Goal: Task Accomplishment & Management: Manage account settings

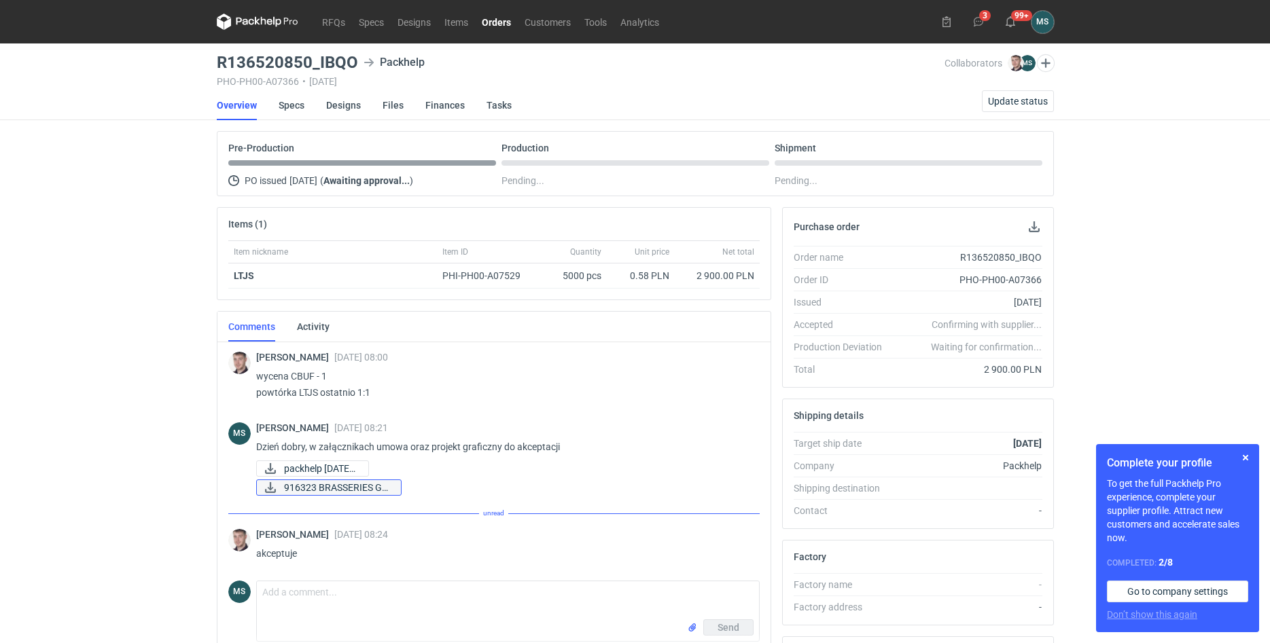
click at [363, 488] on span "916323 BRASSERIES GE..." at bounding box center [337, 487] width 106 height 15
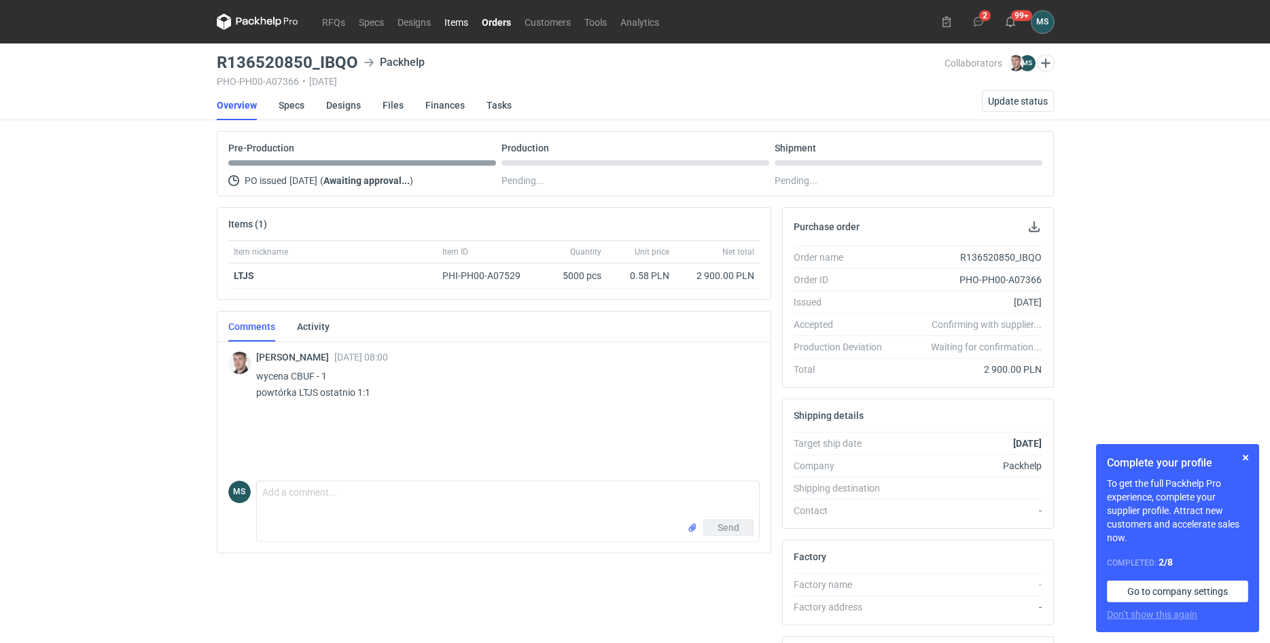
click at [461, 22] on link "Items" at bounding box center [455, 22] width 37 height 16
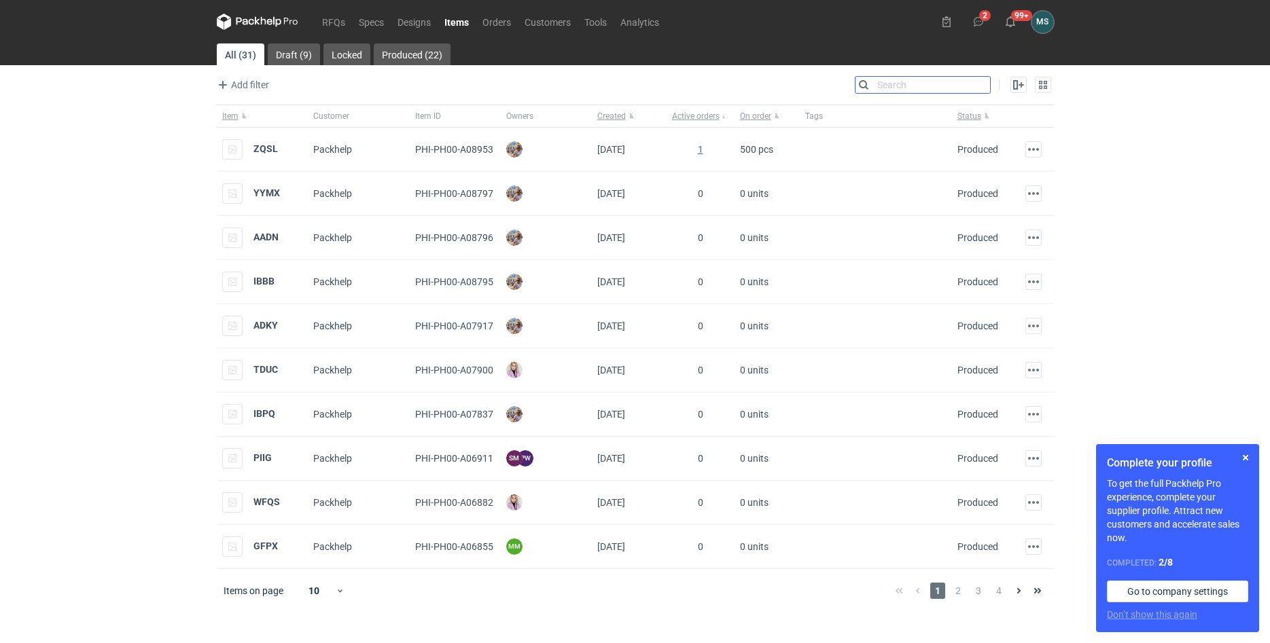
click at [980, 89] on input "Search" at bounding box center [922, 85] width 135 height 16
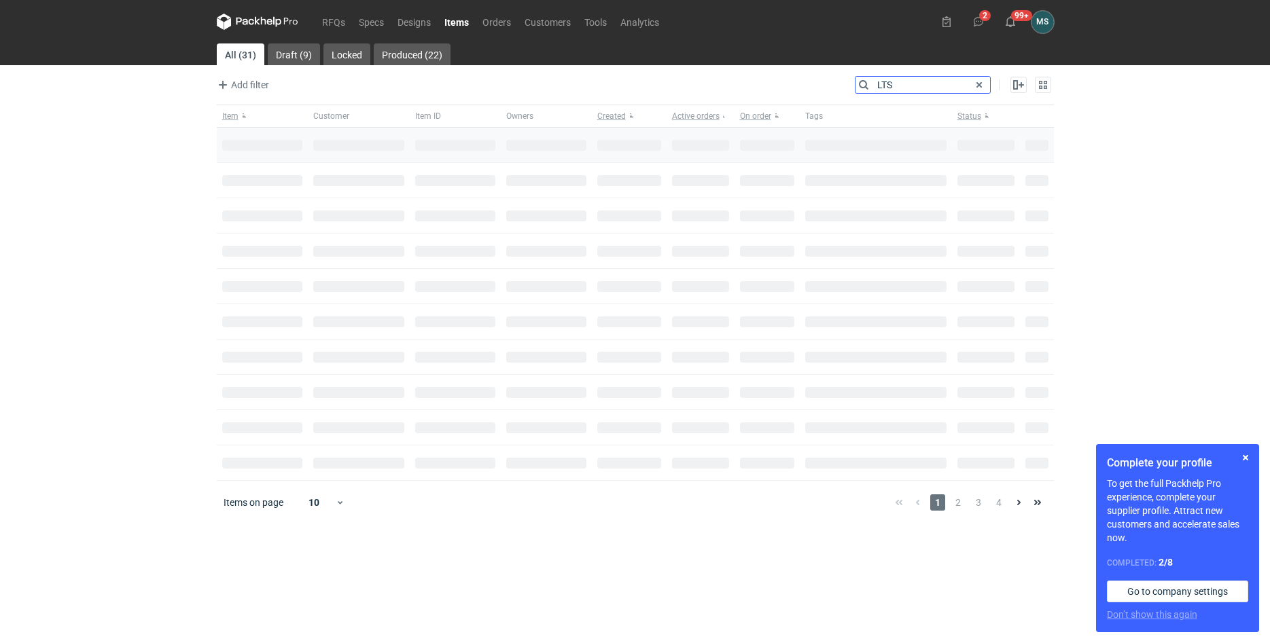
type input "LTS"
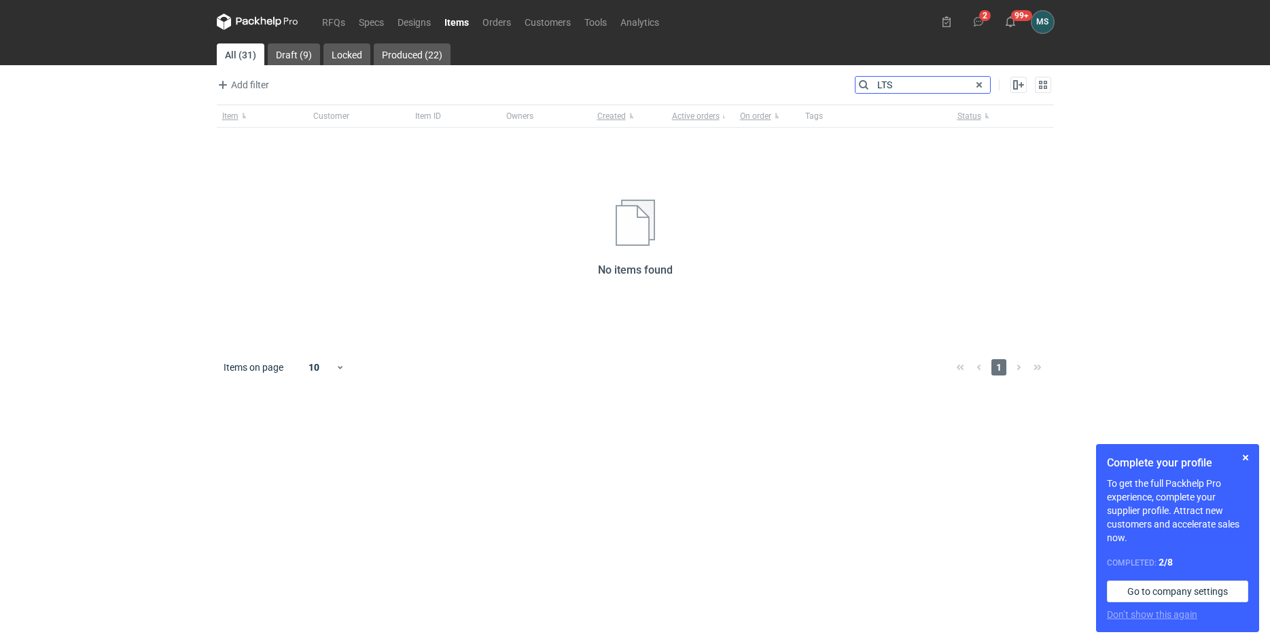
click at [896, 83] on input "LTS" at bounding box center [922, 85] width 135 height 16
drag, startPoint x: 895, startPoint y: 83, endPoint x: 827, endPoint y: 80, distance: 68.7
click at [855, 81] on input "LTS" at bounding box center [922, 85] width 135 height 16
click at [487, 18] on link "Orders" at bounding box center [497, 22] width 42 height 16
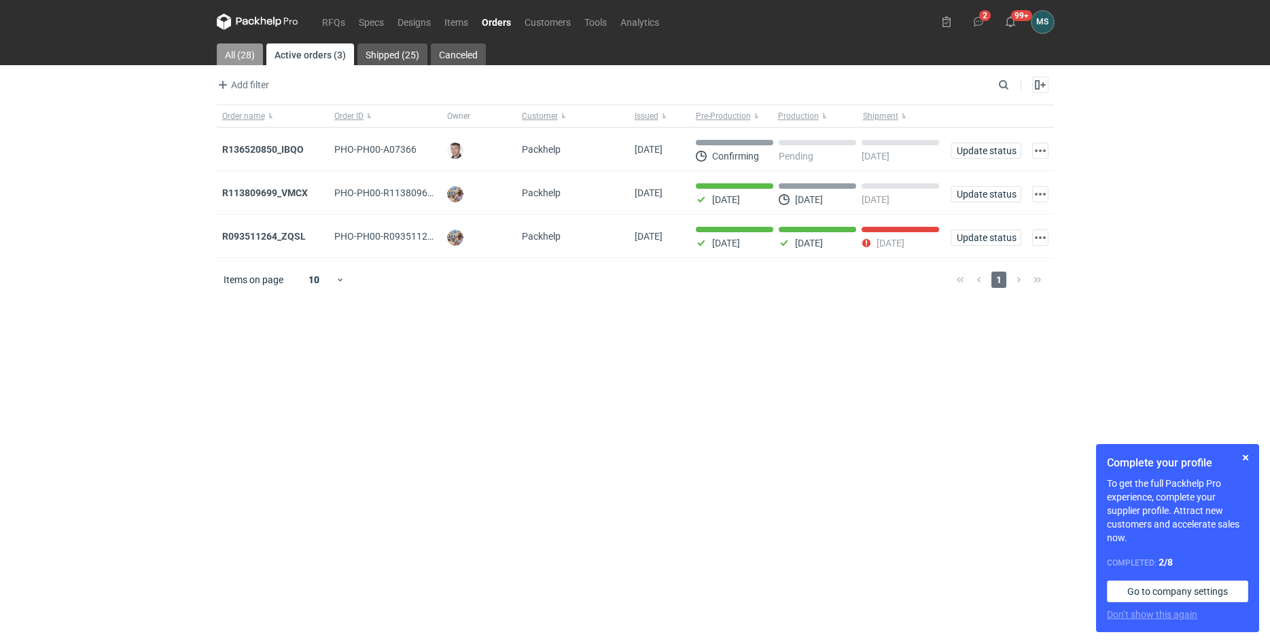
click at [240, 52] on link "All (28)" at bounding box center [240, 54] width 46 height 22
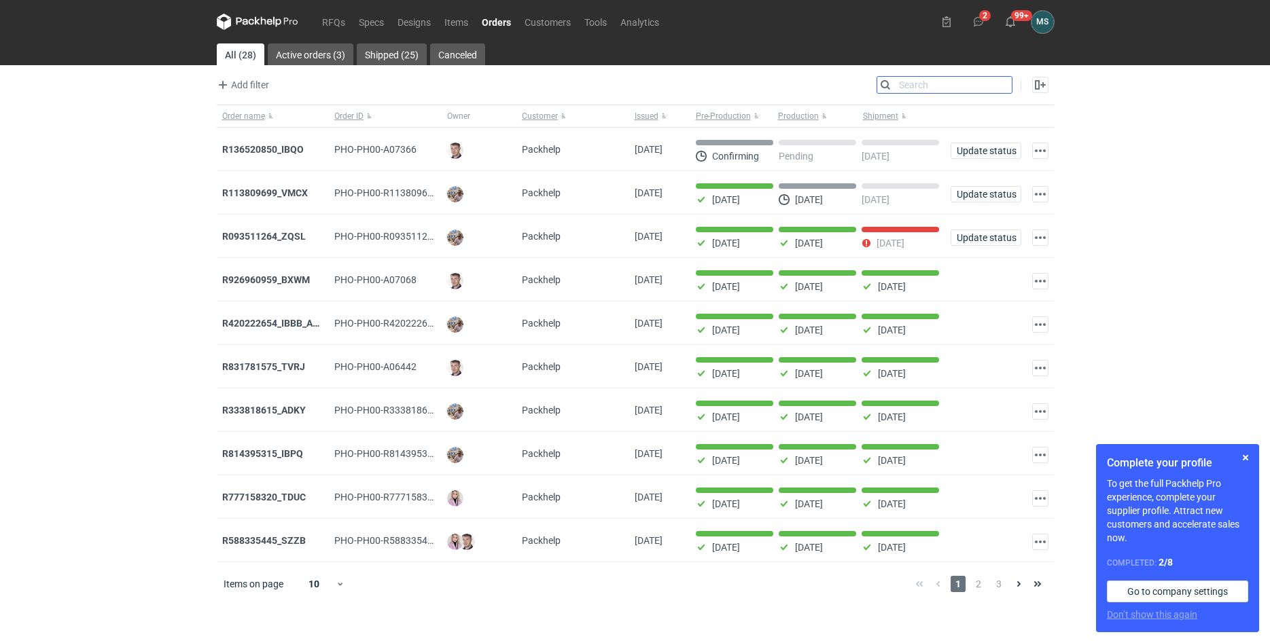
click at [1004, 85] on input "Search" at bounding box center [944, 85] width 135 height 16
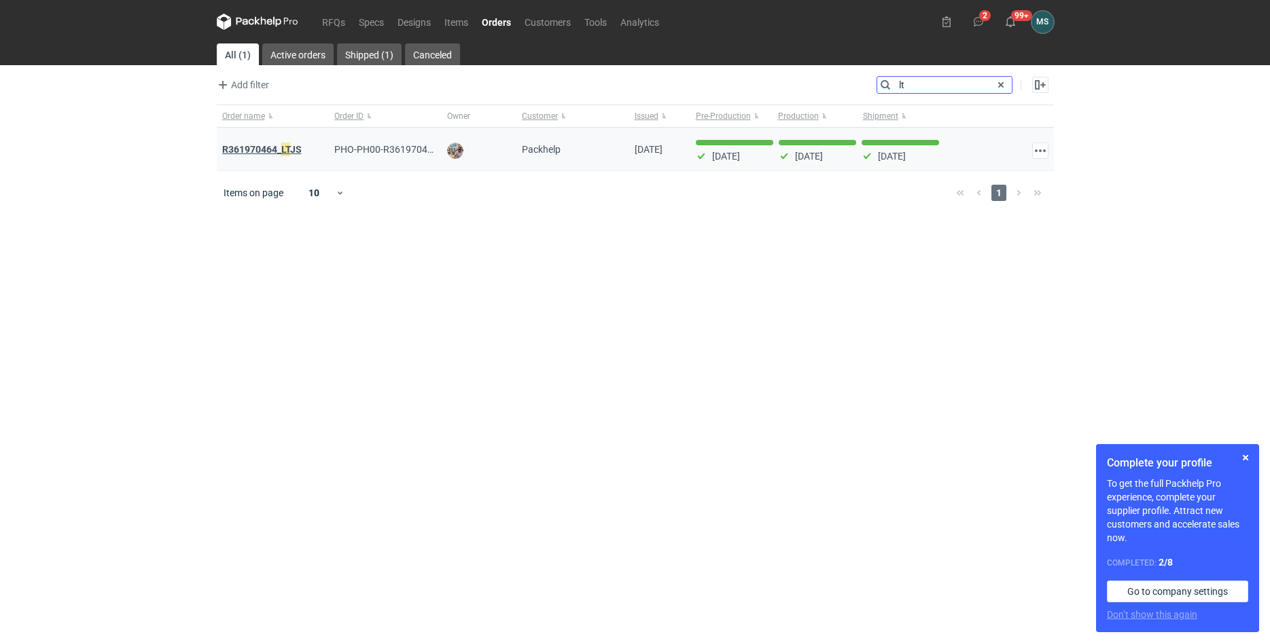
type input "lt"
click at [257, 145] on strong "R361970464_ LT [PERSON_NAME]" at bounding box center [261, 149] width 79 height 15
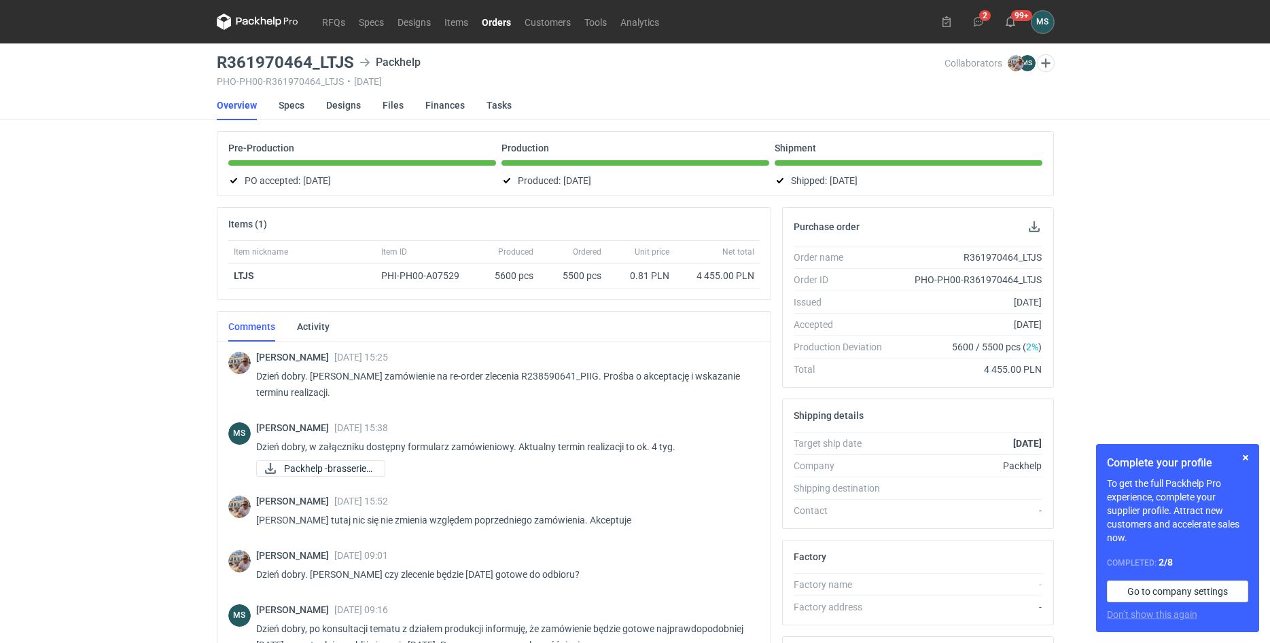
click at [502, 22] on link "Orders" at bounding box center [496, 22] width 43 height 16
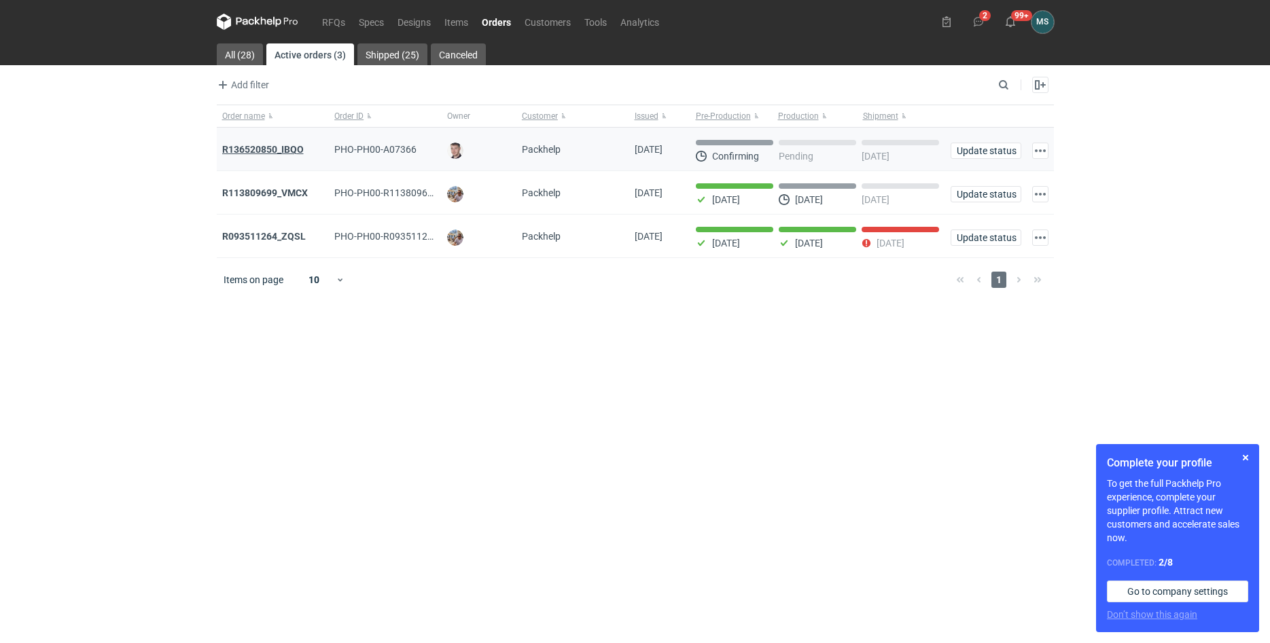
click at [245, 151] on strong "R136520850_IBQO" at bounding box center [263, 149] width 82 height 11
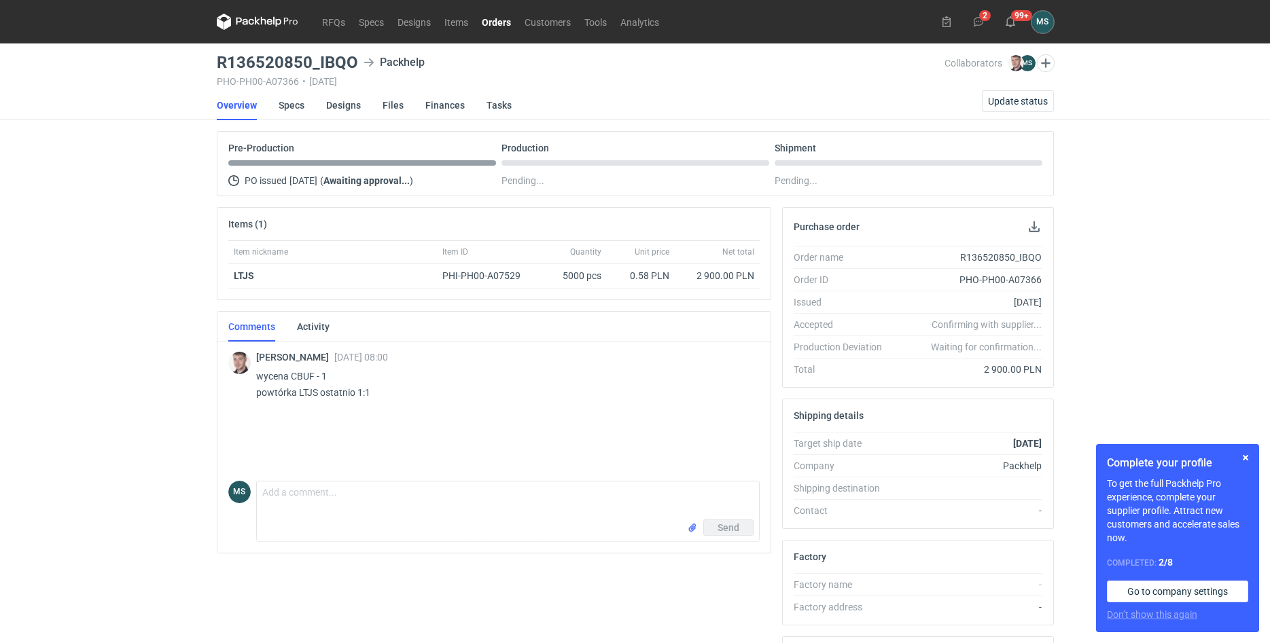
drag, startPoint x: 360, startPoint y: 58, endPoint x: 194, endPoint y: 58, distance: 166.4
click at [217, 58] on div "R136520850_IBQO Packhelp" at bounding box center [581, 62] width 728 height 16
click at [156, 58] on div "RFQs Specs Designs Items Orders Customers Tools Analytics 2 99+ MS [PERSON_NAME…" at bounding box center [635, 321] width 1270 height 643
drag, startPoint x: 189, startPoint y: 60, endPoint x: 334, endPoint y: 52, distance: 144.9
click at [315, 64] on div "RFQs Specs Designs Items Orders Customers Tools Analytics 2 99+ MS [PERSON_NAME…" at bounding box center [635, 321] width 1270 height 643
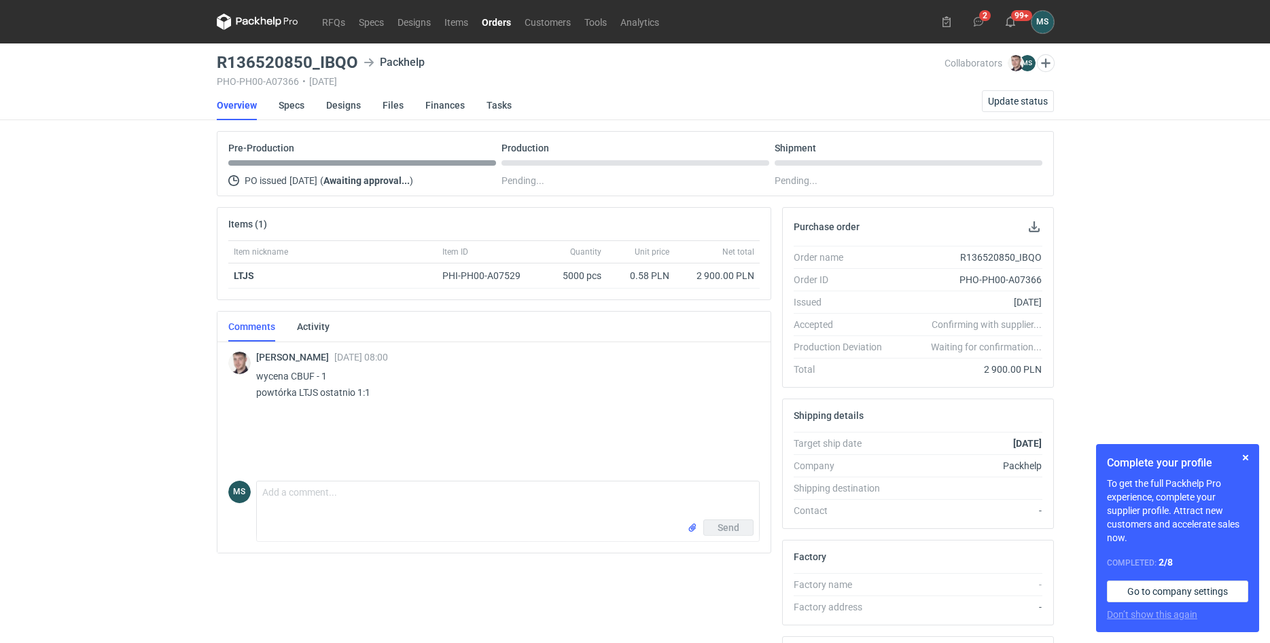
click at [342, 45] on main "R136520850_IBQO Packhelp PHO-PH00-A07366 • [DATE] Collaborators [PERSON_NAME] M…" at bounding box center [635, 457] width 848 height 829
drag, startPoint x: 357, startPoint y: 60, endPoint x: 209, endPoint y: 64, distance: 148.8
click at [217, 64] on div "R136520850_IBQO Packhelp" at bounding box center [581, 62] width 728 height 16
click at [255, 46] on main "R136520850_IBQO Packhelp PHO-PH00-A07366 • [DATE] Collaborators [PERSON_NAME] M…" at bounding box center [635, 457] width 848 height 829
drag, startPoint x: 215, startPoint y: 60, endPoint x: 353, endPoint y: 64, distance: 138.0
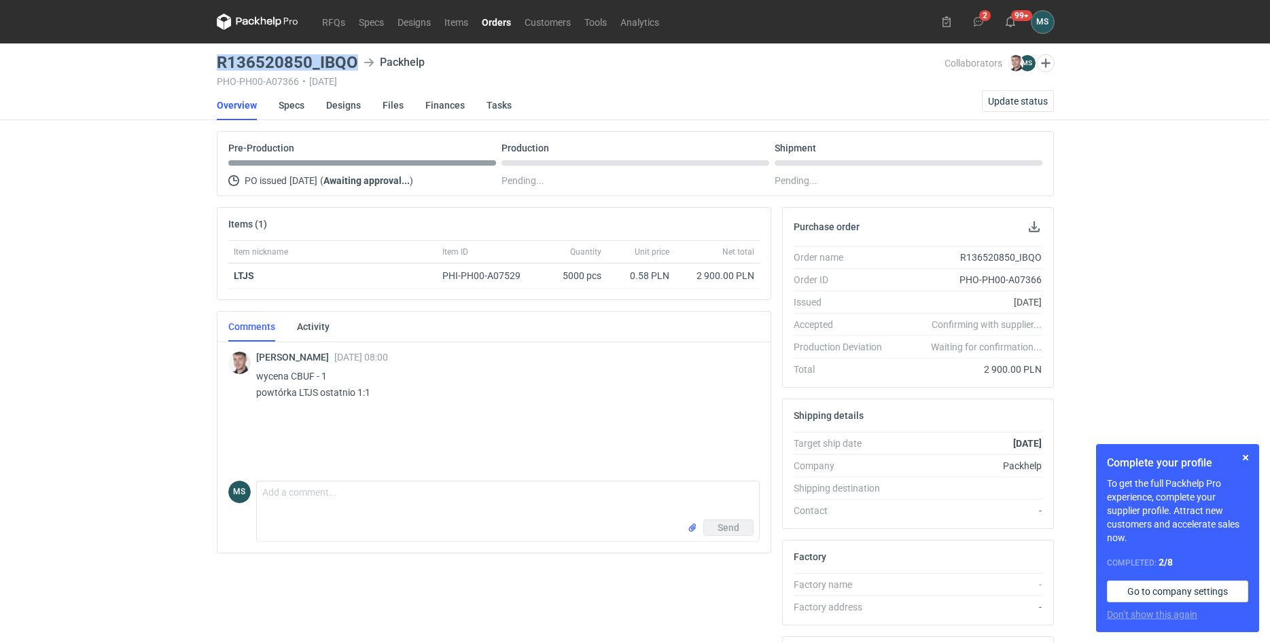
click at [353, 64] on main "R136520850_IBQO Packhelp PHO-PH00-A07366 • [DATE] Collaborators [PERSON_NAME] M…" at bounding box center [635, 457] width 848 height 829
copy h3 "R136520850_IBQO"
click at [690, 527] on input "file" at bounding box center [692, 528] width 11 height 14
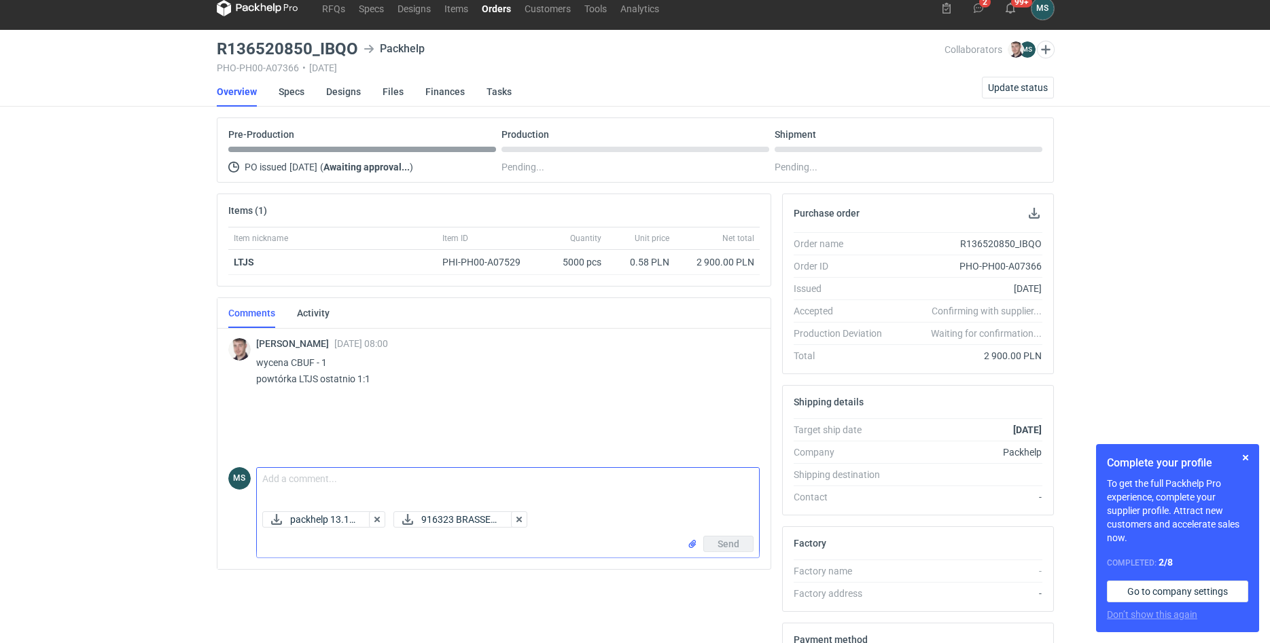
click at [333, 482] on textarea "Comment message" at bounding box center [508, 487] width 502 height 38
type textarea "Dzień dobry, w załącznikach umowa oraz projekt graficzny do akceptacji"
click at [740, 548] on button "Send" at bounding box center [728, 544] width 50 height 16
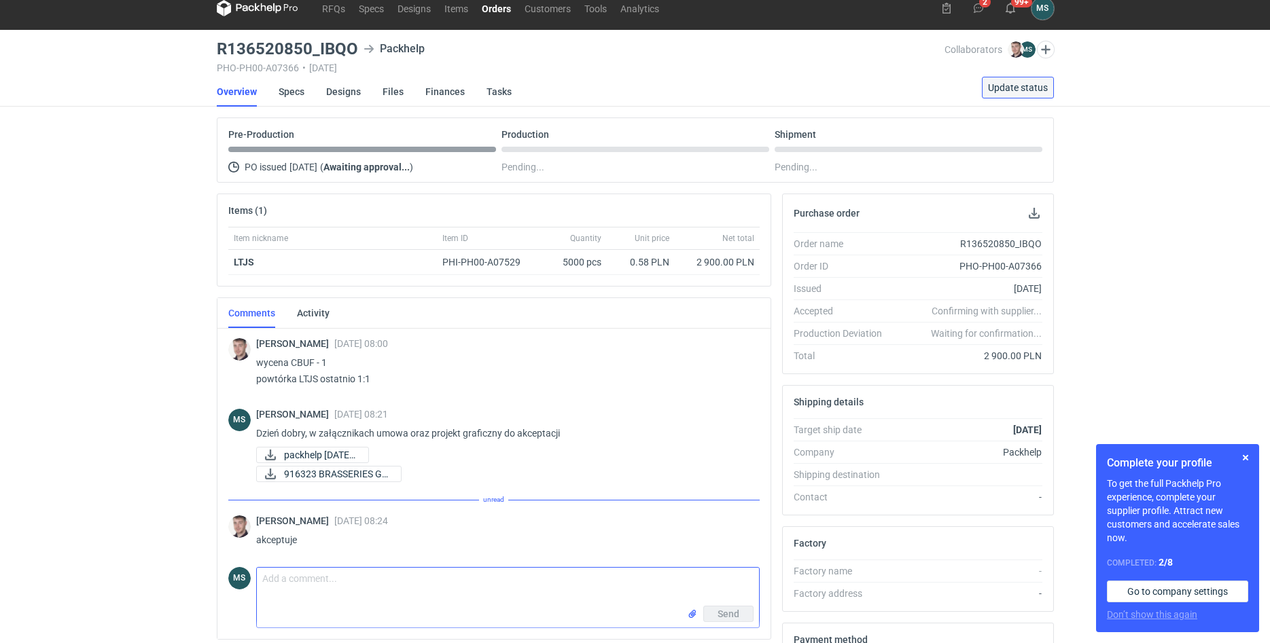
click at [987, 93] on button "Update status" at bounding box center [1018, 88] width 72 height 22
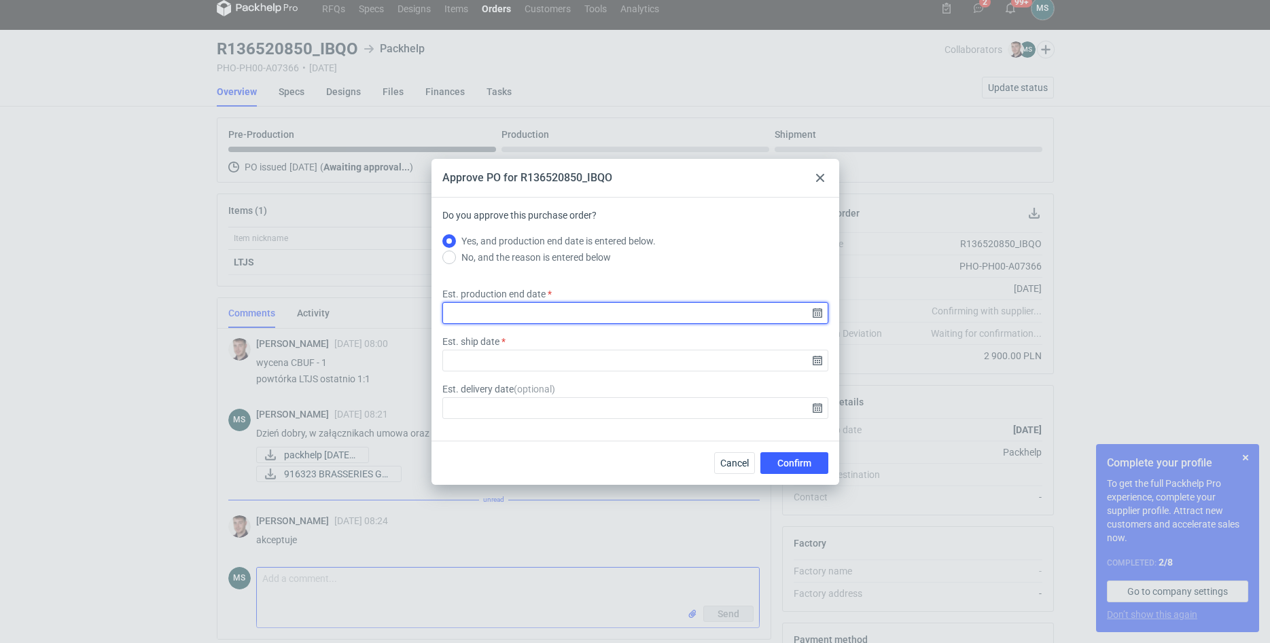
click at [491, 317] on input "Est. production end date" at bounding box center [635, 313] width 386 height 22
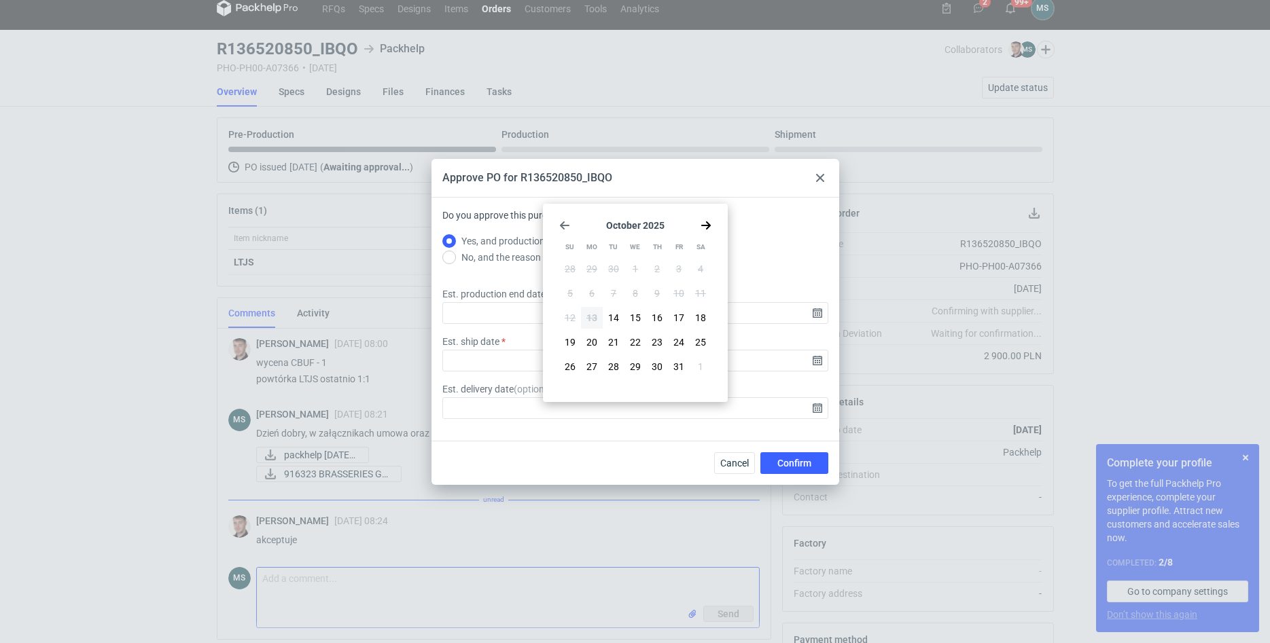
click at [702, 224] on icon "Go forward 1 month" at bounding box center [705, 225] width 11 height 11
click at [620, 293] on button "9" at bounding box center [614, 294] width 22 height 22
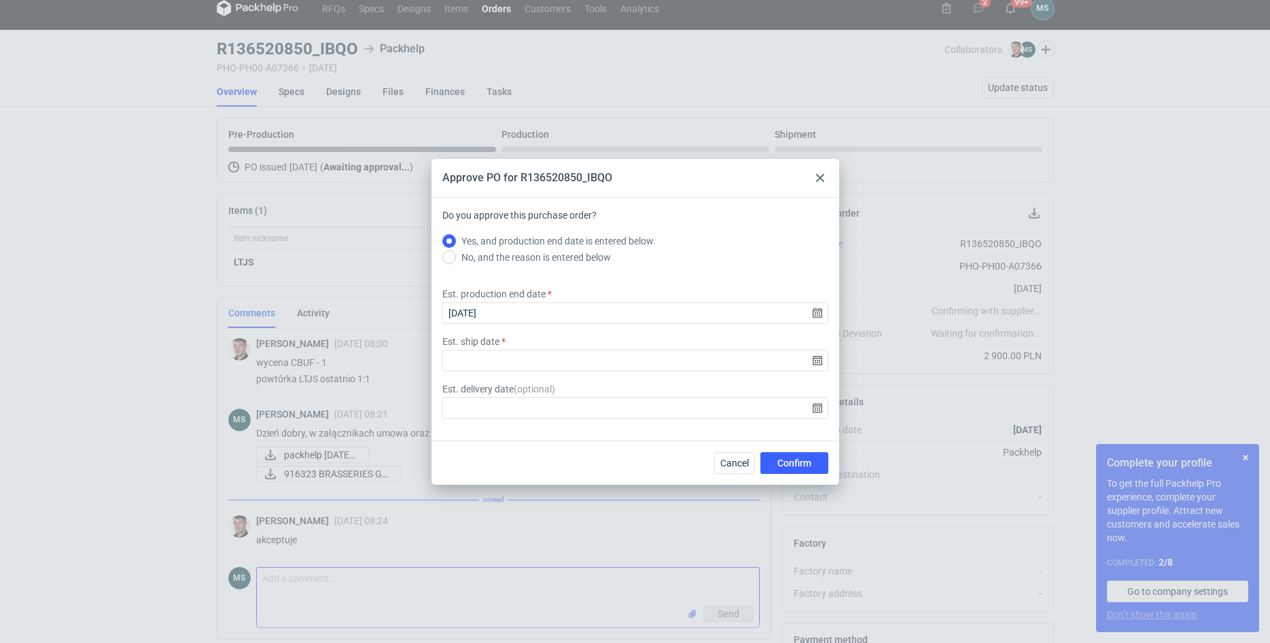
type input "[DATE]"
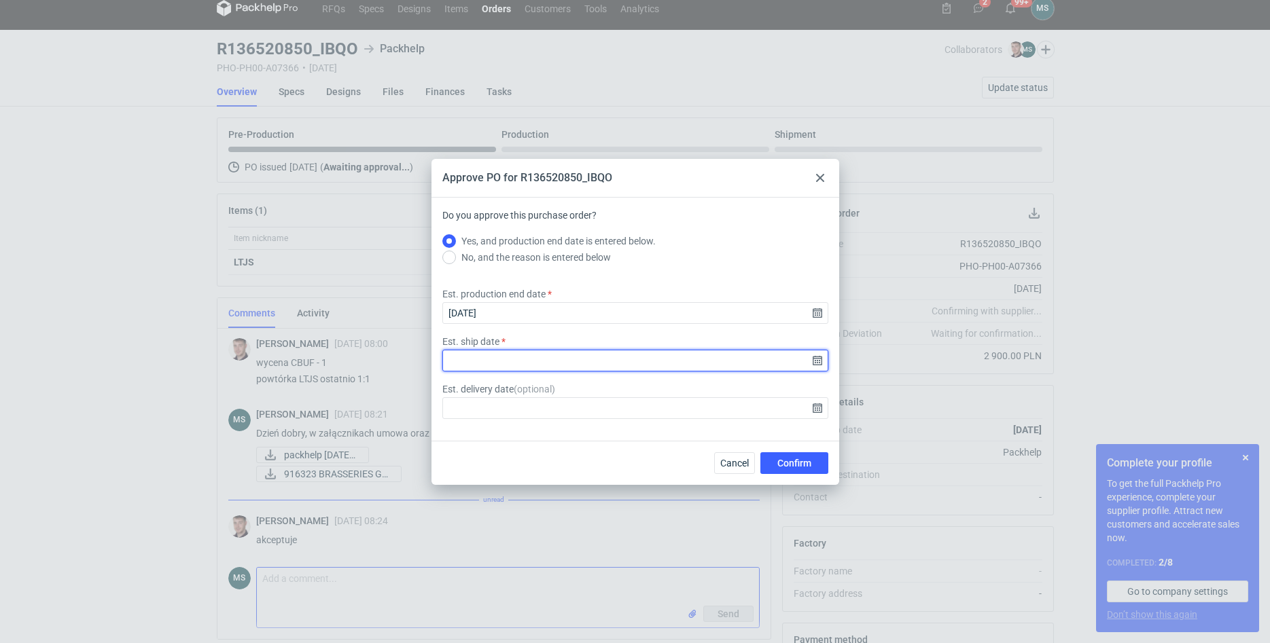
click at [559, 359] on input "Est. ship date" at bounding box center [635, 361] width 386 height 22
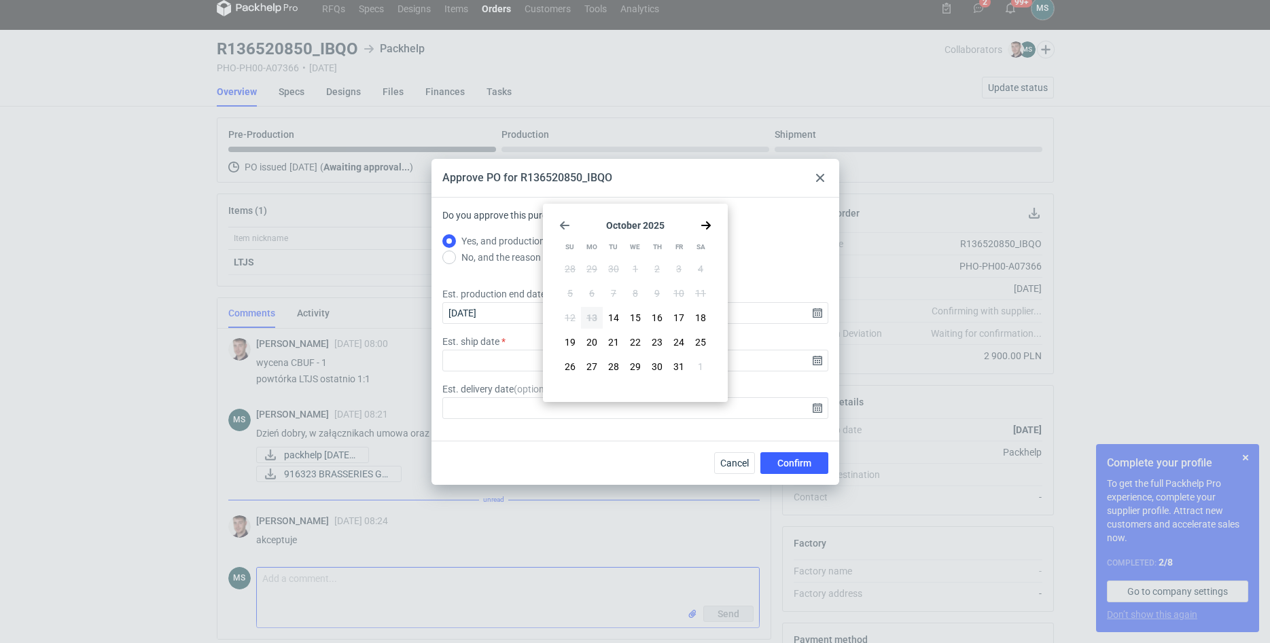
click at [707, 213] on div "[DATE] Su Mo Tu We Th Fr Sa 28 29 30 1 2 3 4 5 6 7 8 9 10 11 12 13 14 15 16 17 …" at bounding box center [635, 302] width 174 height 187
click at [706, 230] on icon "Go forward 1 month" at bounding box center [705, 225] width 11 height 11
click at [628, 299] on button "10" at bounding box center [635, 294] width 22 height 22
type input "[DATE]"
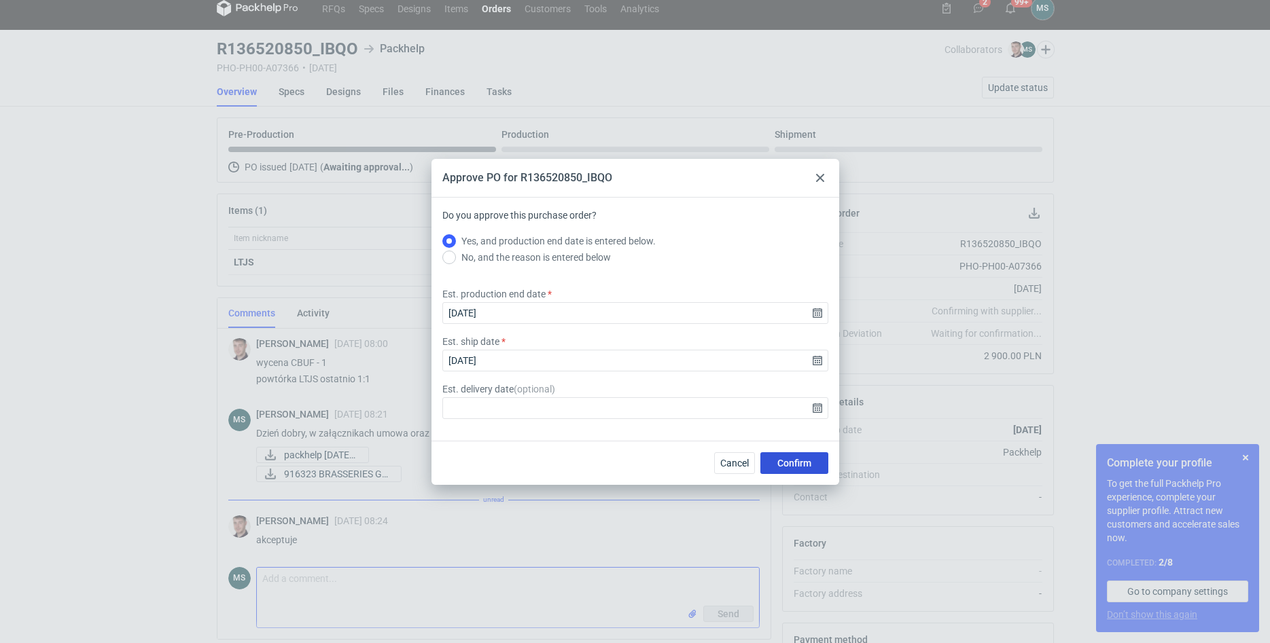
click at [764, 454] on button "Confirm" at bounding box center [794, 463] width 68 height 22
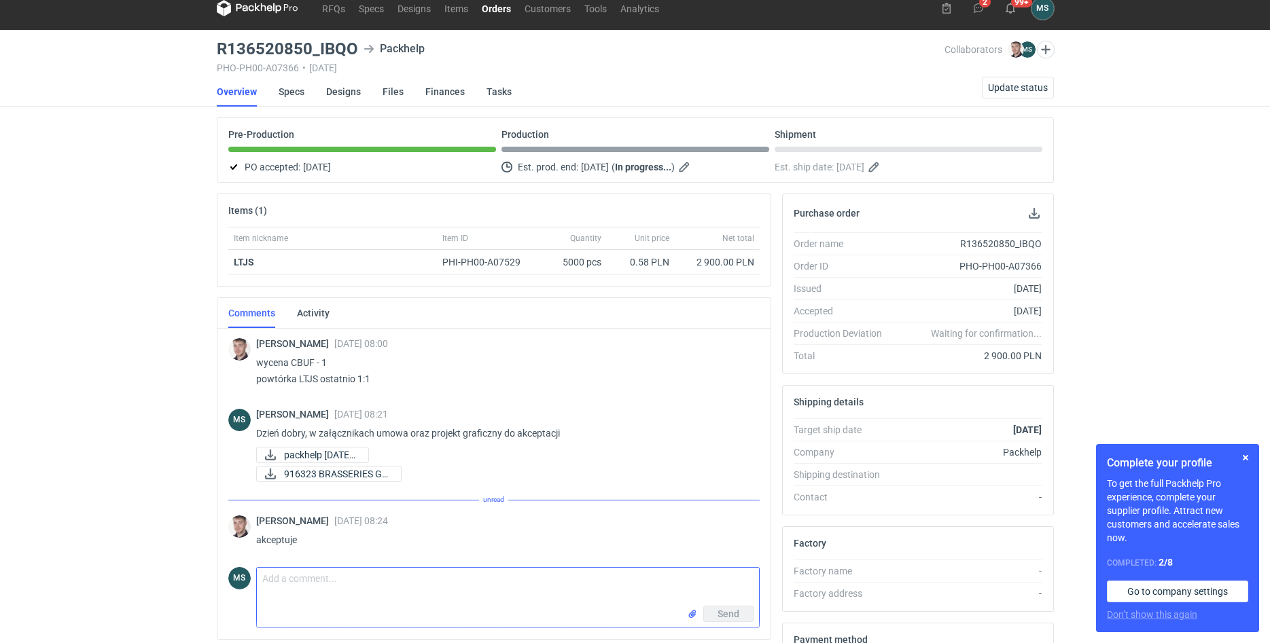
scroll to position [0, 0]
